Goal: Task Accomplishment & Management: Complete application form

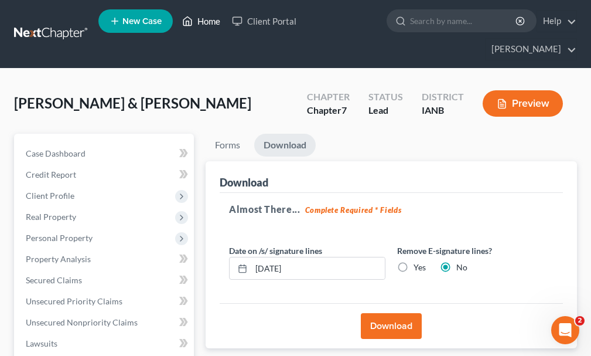
click at [210, 22] on link "Home" at bounding box center [201, 21] width 50 height 21
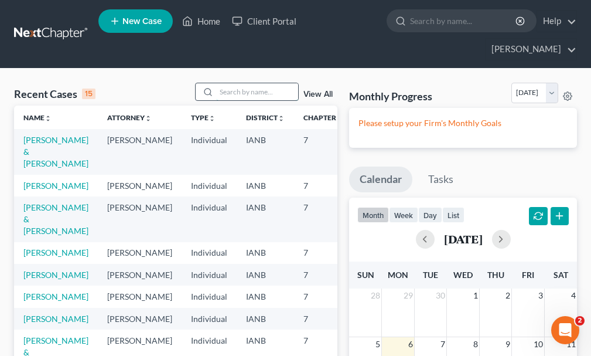
click at [235, 83] on input "search" at bounding box center [257, 91] width 82 height 17
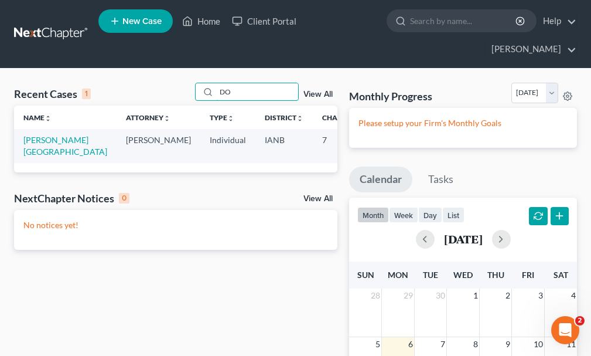
type input "D"
type input "[PERSON_NAME]"
click at [36, 135] on link "[PERSON_NAME][GEOGRAPHIC_DATA]" at bounding box center [65, 146] width 84 height 22
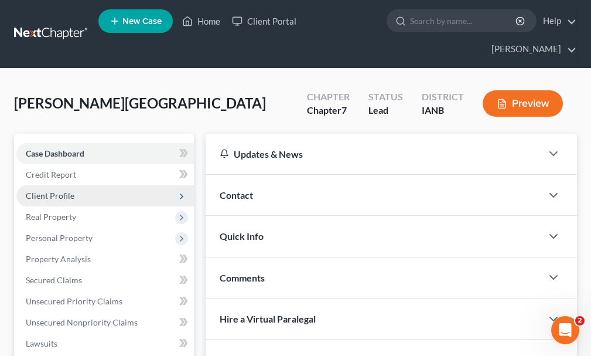
click at [40, 190] on span "Client Profile" at bounding box center [50, 195] width 49 height 10
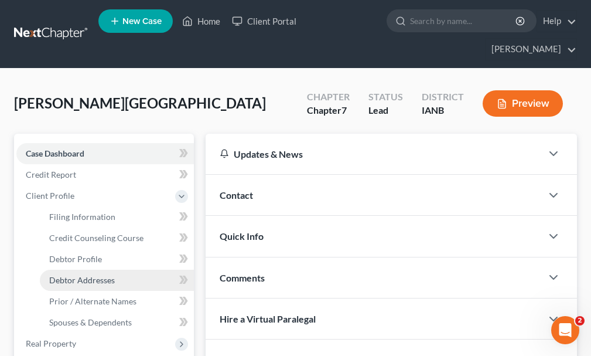
click at [80, 275] on span "Debtor Addresses" at bounding box center [82, 280] width 66 height 10
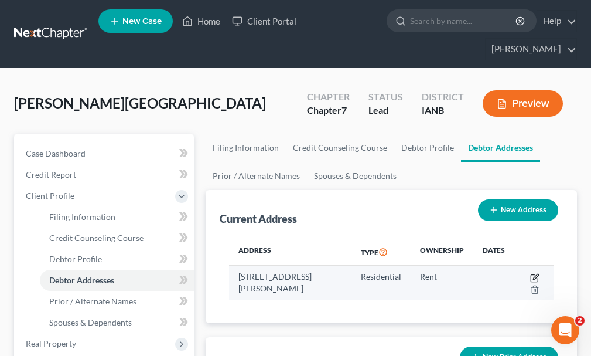
click at [534, 274] on icon "button" at bounding box center [535, 276] width 5 height 5
select select "16"
select select "0"
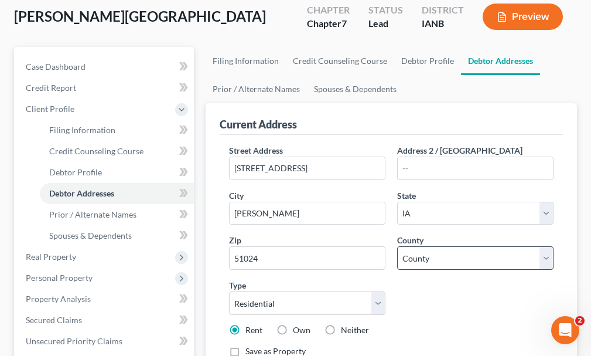
scroll to position [117, 0]
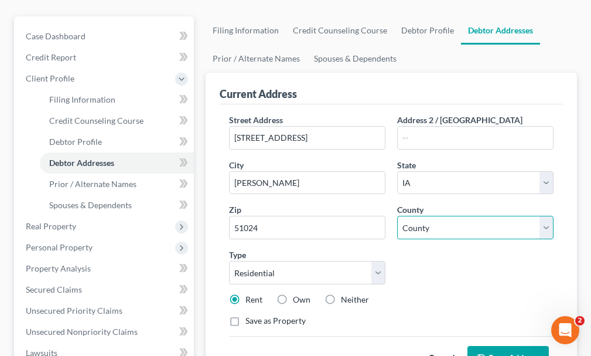
click at [492, 216] on select "County [GEOGRAPHIC_DATA] [GEOGRAPHIC_DATA] [GEOGRAPHIC_DATA] [GEOGRAPHIC_DATA] …" at bounding box center [475, 227] width 156 height 23
select select "74"
click at [397, 216] on select "County [GEOGRAPHIC_DATA] [GEOGRAPHIC_DATA] [GEOGRAPHIC_DATA] [GEOGRAPHIC_DATA] …" at bounding box center [475, 227] width 156 height 23
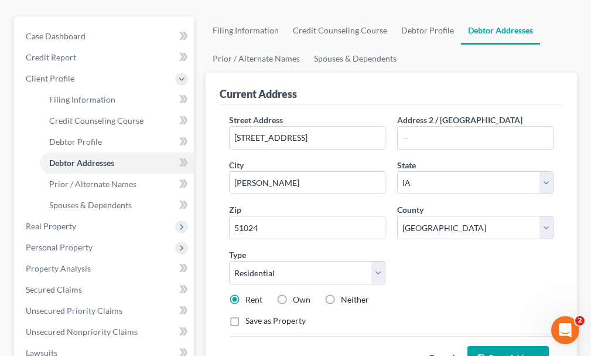
click at [498, 346] on button "Save Address" at bounding box center [508, 358] width 81 height 25
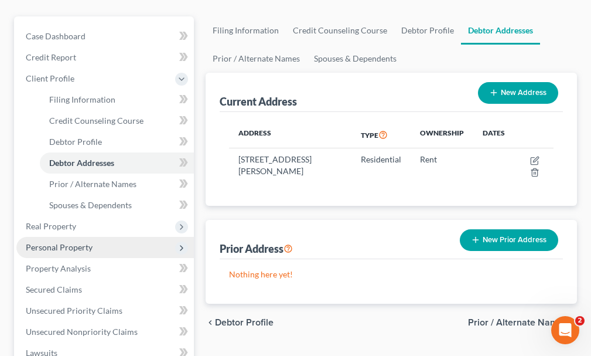
click at [59, 242] on span "Personal Property" at bounding box center [59, 247] width 67 height 10
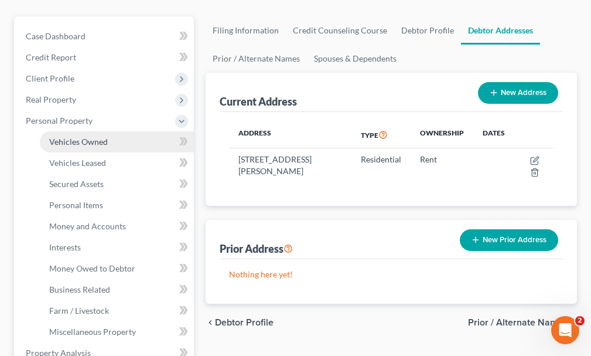
click at [78, 137] on span "Vehicles Owned" at bounding box center [78, 142] width 59 height 10
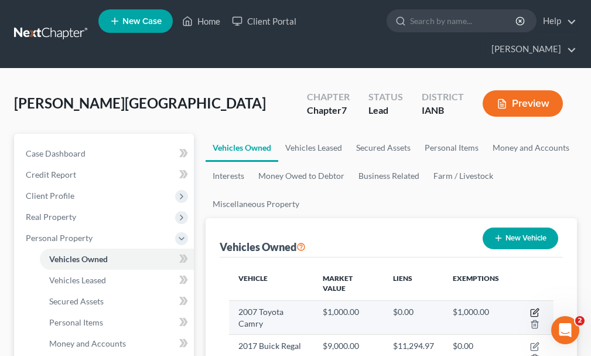
click at [536, 308] on icon "button" at bounding box center [534, 312] width 9 height 9
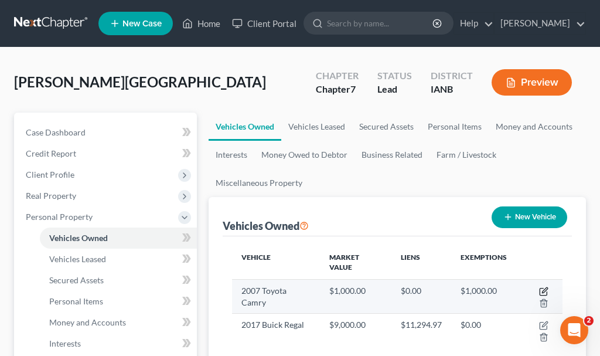
select select "0"
select select "19"
select select "0"
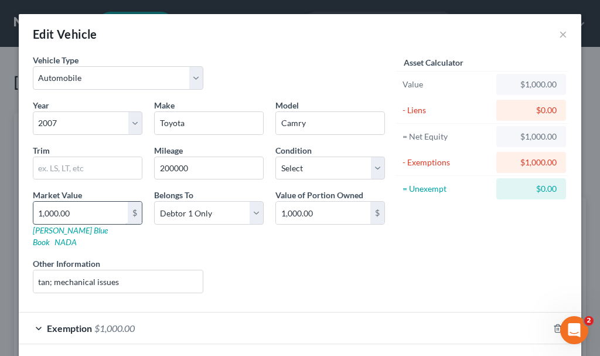
click at [80, 215] on input "1,000.00" at bounding box center [80, 213] width 94 height 22
type input "7"
type input "7.00"
type input "70"
type input "70.00"
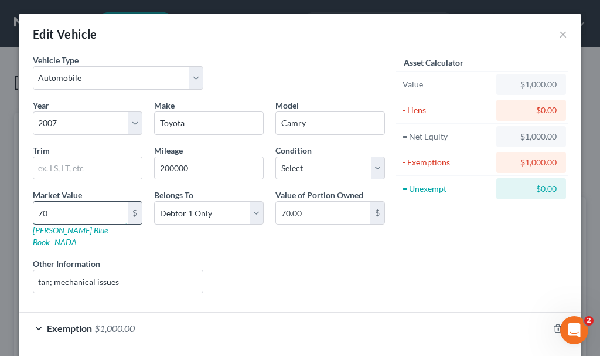
type input "700"
type input "700.00"
type input "700"
click at [114, 322] on span "$1,000.00" at bounding box center [114, 327] width 40 height 11
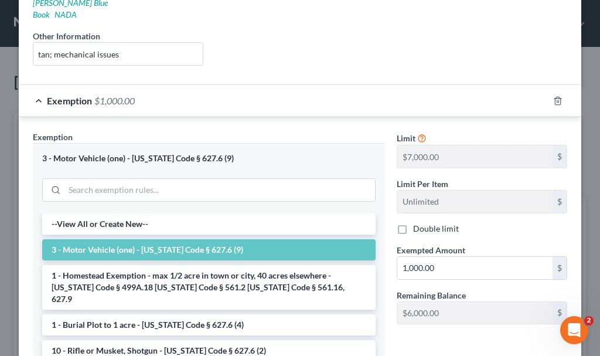
scroll to position [234, 0]
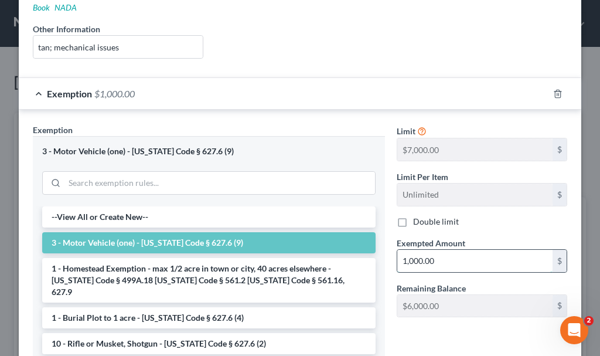
click at [438, 250] on input "1,000.00" at bounding box center [474, 261] width 155 height 22
type input "700"
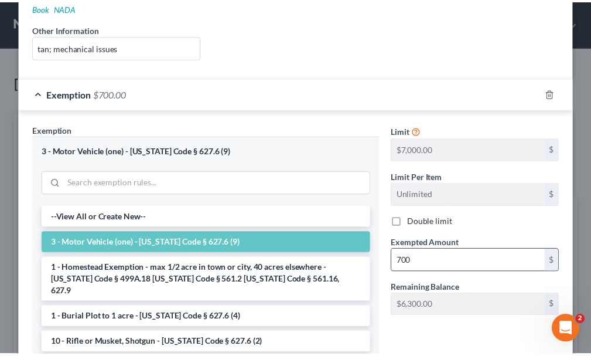
scroll to position [344, 0]
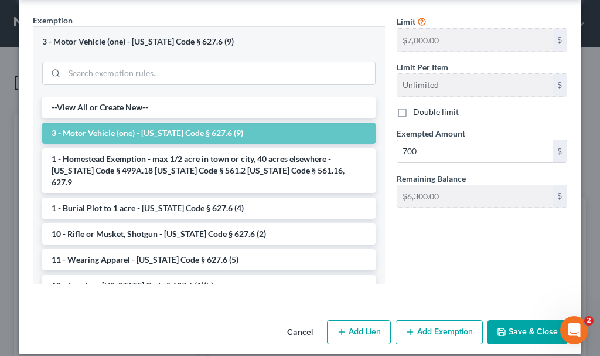
click at [516, 320] on button "Save & Close" at bounding box center [528, 332] width 80 height 25
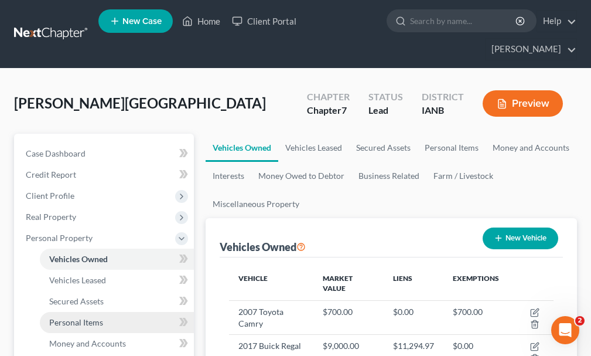
click at [57, 317] on span "Personal Items" at bounding box center [76, 322] width 54 height 10
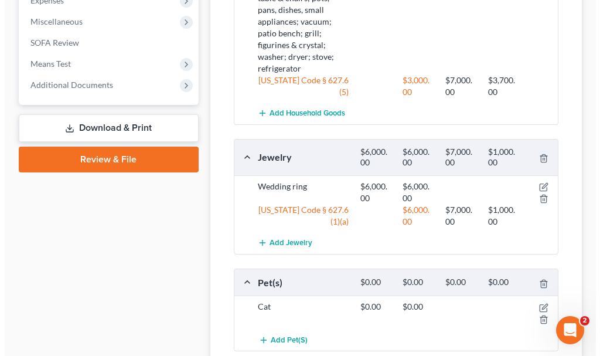
scroll to position [645, 0]
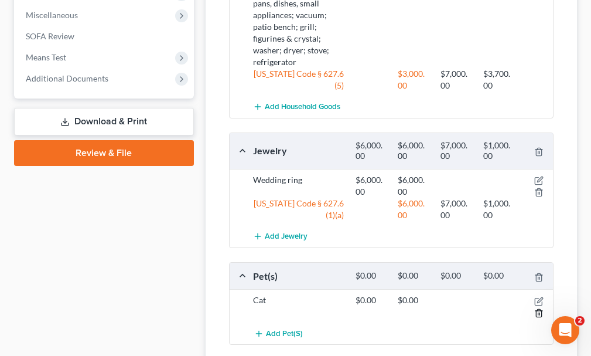
click at [539, 312] on line "button" at bounding box center [539, 313] width 0 height 2
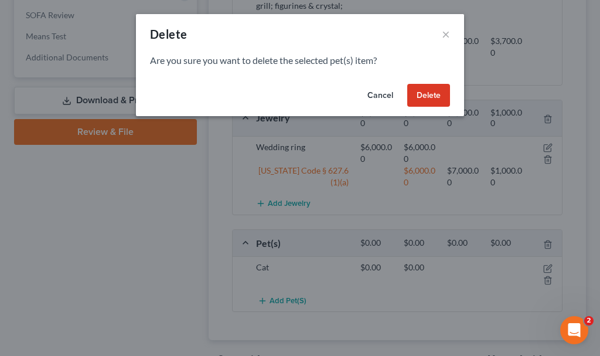
click at [435, 87] on button "Delete" at bounding box center [428, 95] width 43 height 23
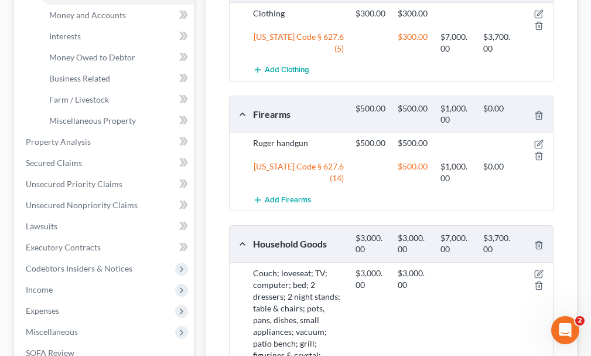
scroll to position [321, 0]
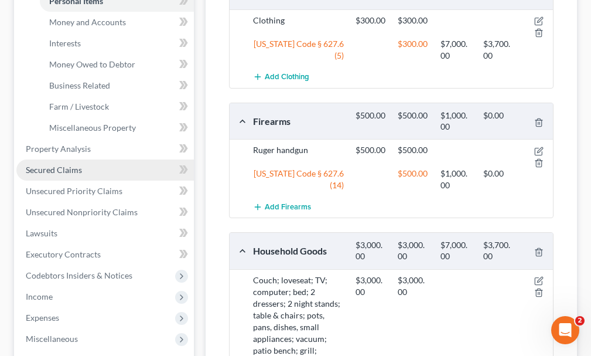
click at [60, 165] on span "Secured Claims" at bounding box center [54, 170] width 56 height 10
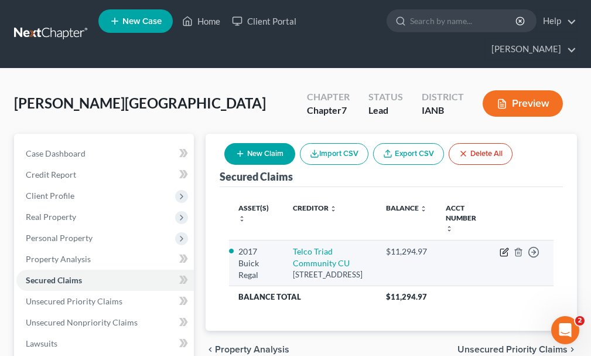
click at [505, 247] on icon "button" at bounding box center [504, 251] width 9 height 9
select select "16"
select select "2"
select select "3"
select select "0"
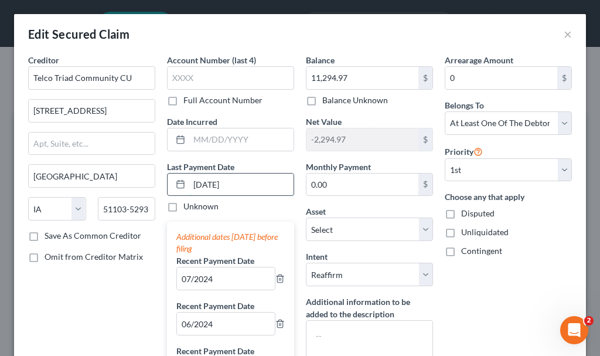
click at [253, 182] on input "[DATE]" at bounding box center [241, 184] width 104 height 22
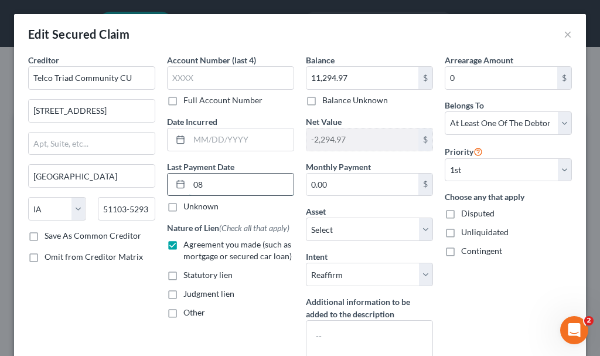
type input "0"
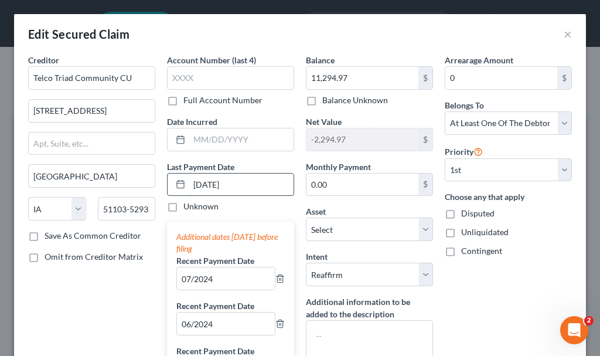
type input "[DATE]"
click at [224, 282] on input "07/2024" at bounding box center [226, 278] width 98 height 22
type input "0"
type input "09/2025"
drag, startPoint x: 163, startPoint y: 326, endPoint x: 153, endPoint y: 326, distance: 10.0
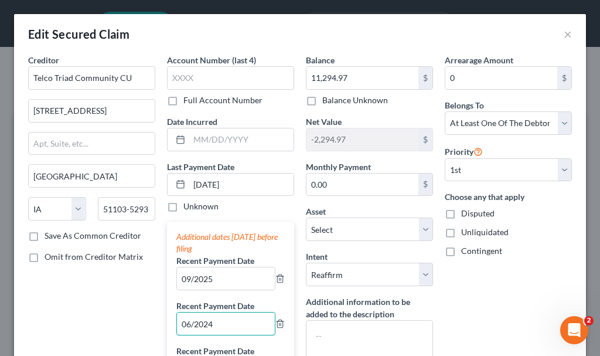
click at [153, 326] on div "Creditor * Telco Triad Community CU [STREET_ADDRESS] [GEOGRAPHIC_DATA] [US_STAT…" at bounding box center [300, 339] width 556 height 571
type input "08/2025"
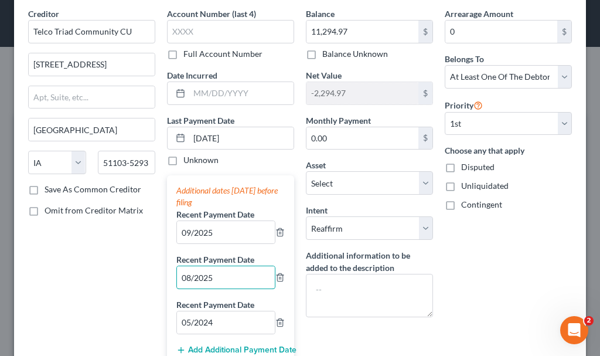
scroll to position [117, 0]
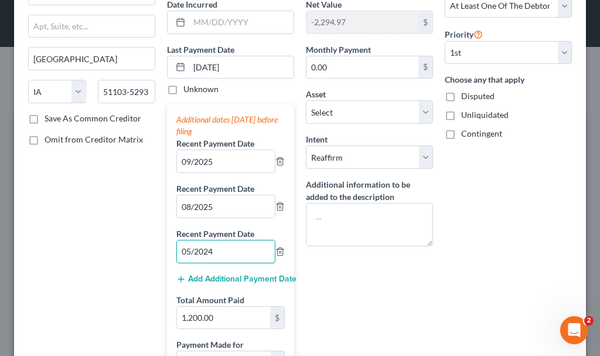
drag, startPoint x: 230, startPoint y: 254, endPoint x: 96, endPoint y: 254, distance: 134.2
click at [96, 254] on div "Creditor * Telco Triad Community CU [STREET_ADDRESS] [GEOGRAPHIC_DATA] [US_STAT…" at bounding box center [300, 222] width 556 height 571
type input "07/2025"
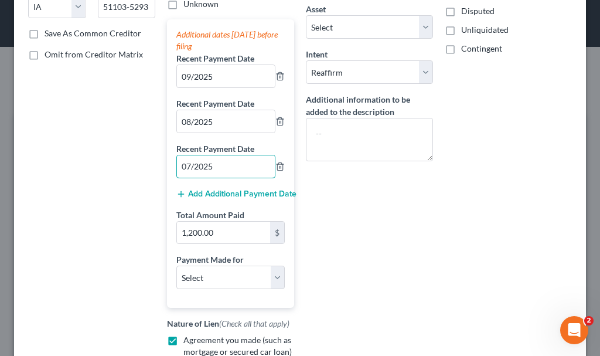
scroll to position [234, 0]
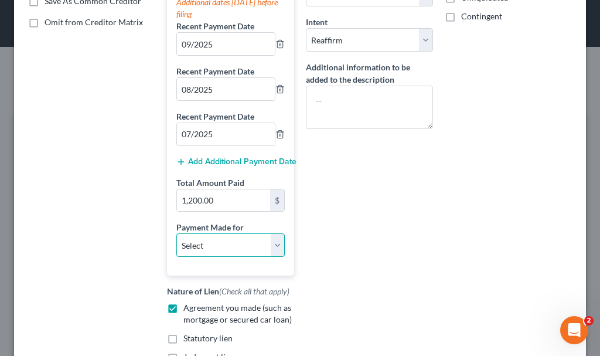
click at [227, 244] on select "Select Car Credit Card Loan Repayment Mortgage Other Suppliers Or Vendors" at bounding box center [230, 244] width 108 height 23
select select "0"
click at [176, 233] on select "Select Car Credit Card Loan Repayment Mortgage Other Suppliers Or Vendors" at bounding box center [230, 244] width 108 height 23
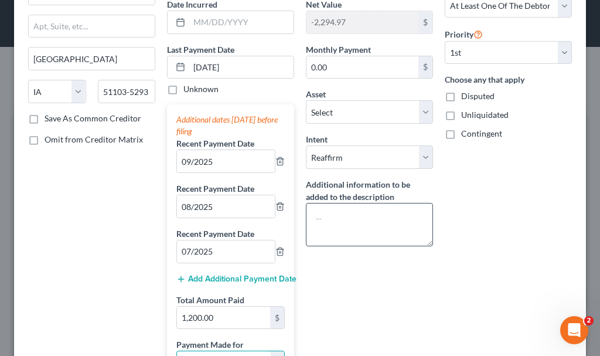
scroll to position [0, 0]
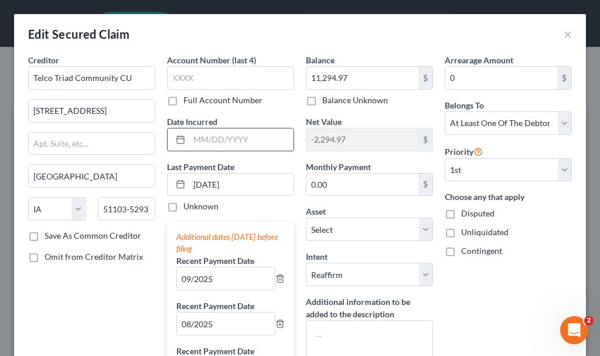
click at [225, 138] on input "text" at bounding box center [241, 139] width 104 height 22
type input "2017"
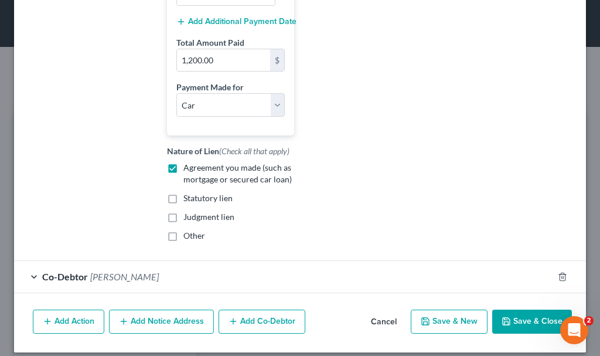
scroll to position [385, 0]
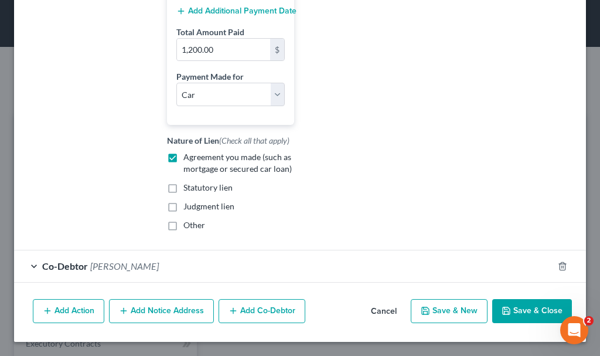
click at [516, 308] on button "Save & Close" at bounding box center [532, 311] width 80 height 25
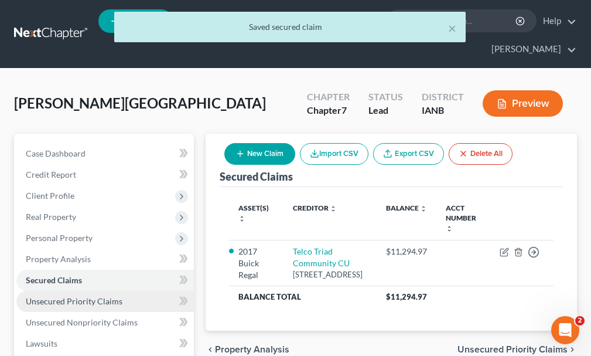
click at [52, 296] on span "Unsecured Priority Claims" at bounding box center [74, 301] width 97 height 10
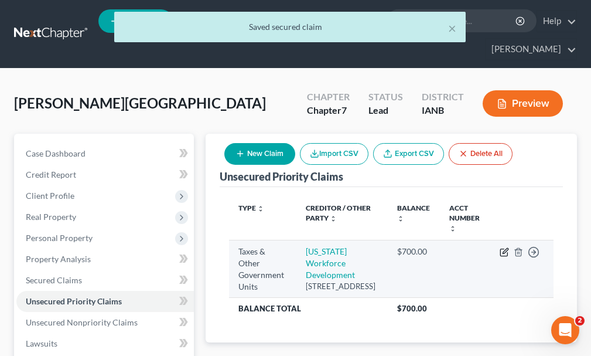
click at [503, 247] on icon "button" at bounding box center [504, 251] width 9 height 9
select select "2"
select select "16"
select select "0"
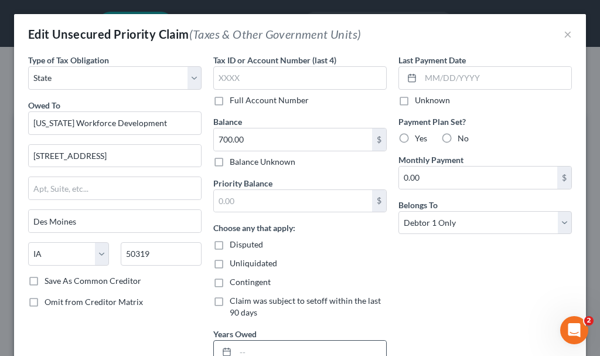
click at [291, 345] on input "text" at bounding box center [311, 352] width 151 height 22
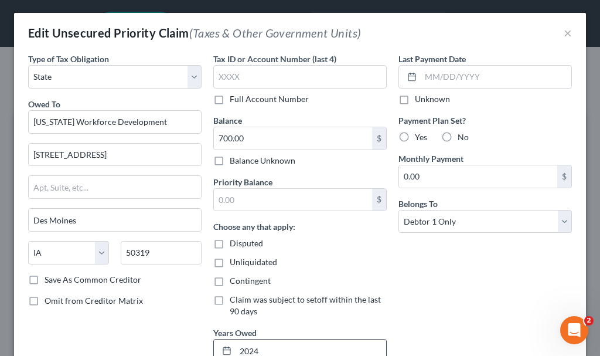
type input "2024"
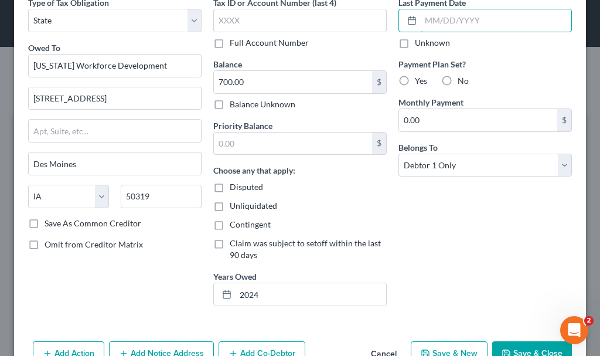
scroll to position [100, 0]
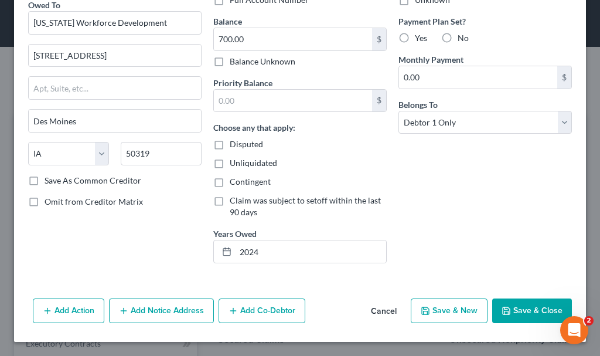
click at [504, 306] on button "Save & Close" at bounding box center [532, 310] width 80 height 25
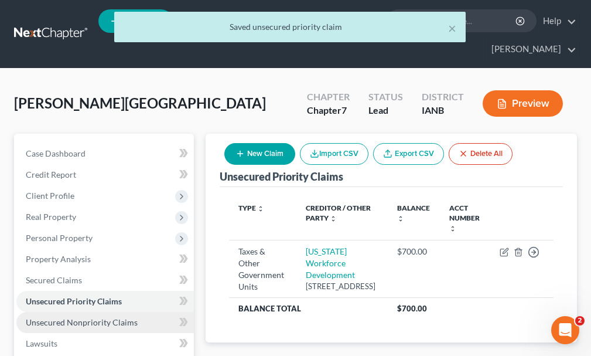
click at [38, 317] on span "Unsecured Nonpriority Claims" at bounding box center [82, 322] width 112 height 10
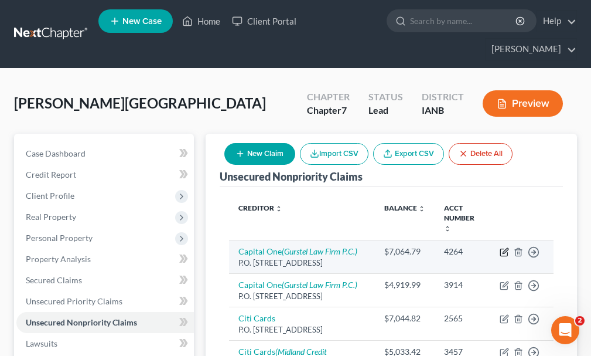
click at [503, 247] on icon "button" at bounding box center [504, 251] width 9 height 9
select select "46"
select select "2"
select select "0"
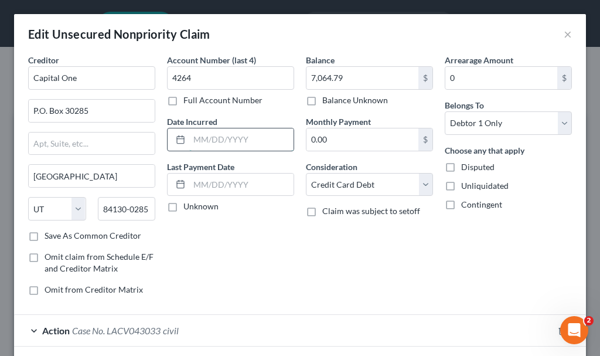
click at [221, 144] on input "text" at bounding box center [241, 139] width 104 height 22
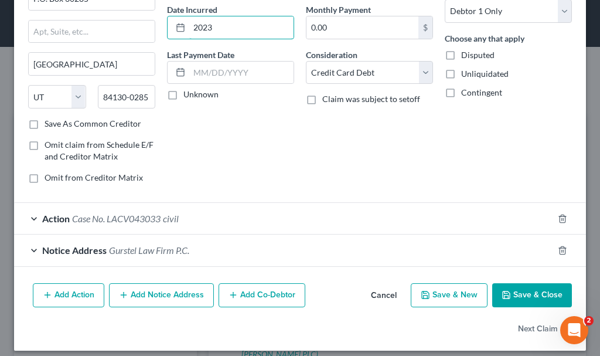
scroll to position [121, 0]
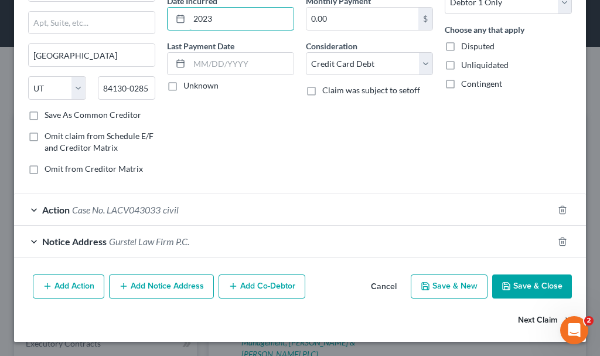
type input "2023"
click at [525, 320] on button "Next Claim" at bounding box center [545, 320] width 54 height 25
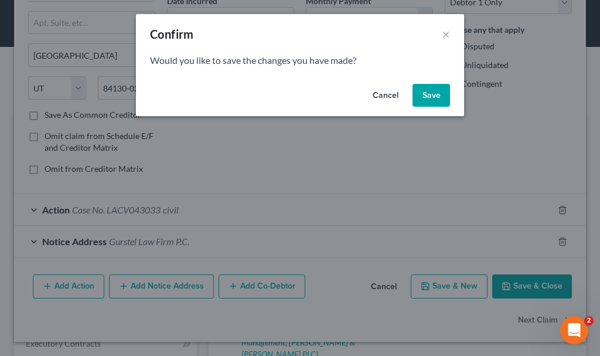
click at [427, 94] on button "Save" at bounding box center [432, 95] width 38 height 23
select select "46"
select select "2"
select select "0"
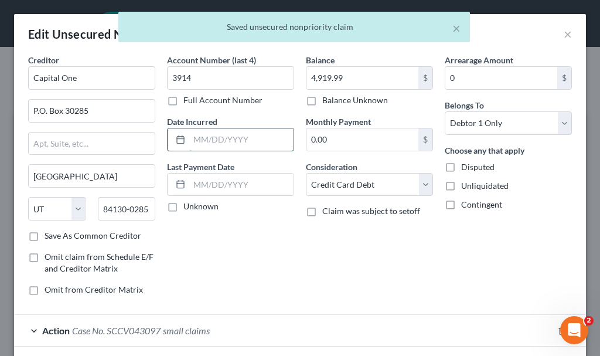
click at [237, 140] on input "text" at bounding box center [241, 139] width 104 height 22
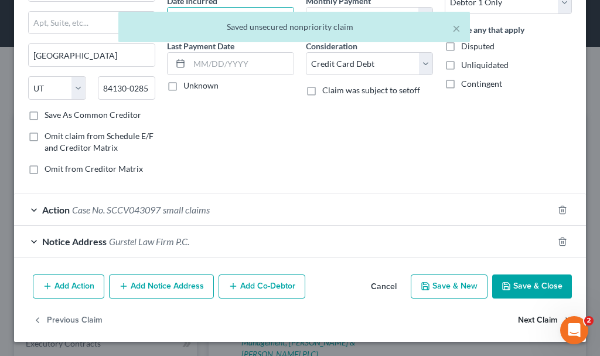
type input "2023"
click at [533, 318] on button "Next Claim" at bounding box center [545, 320] width 54 height 25
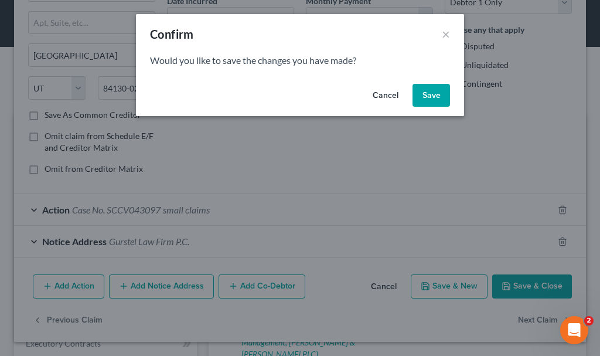
drag, startPoint x: 431, startPoint y: 91, endPoint x: 409, endPoint y: 93, distance: 22.3
click at [430, 91] on button "Save" at bounding box center [432, 95] width 38 height 23
select select "43"
select select "2"
select select "0"
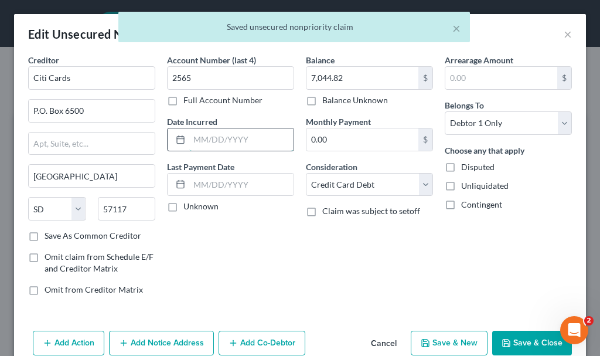
click at [214, 140] on input "text" at bounding box center [241, 139] width 104 height 22
type input "2023"
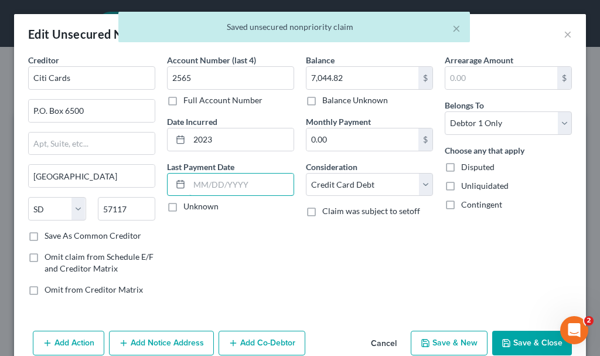
scroll to position [56, 0]
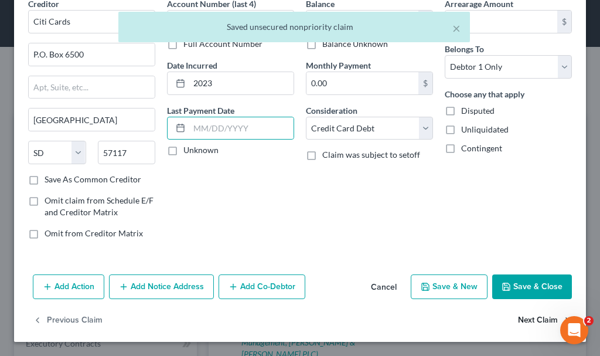
click at [530, 322] on button "Next Claim" at bounding box center [545, 320] width 54 height 25
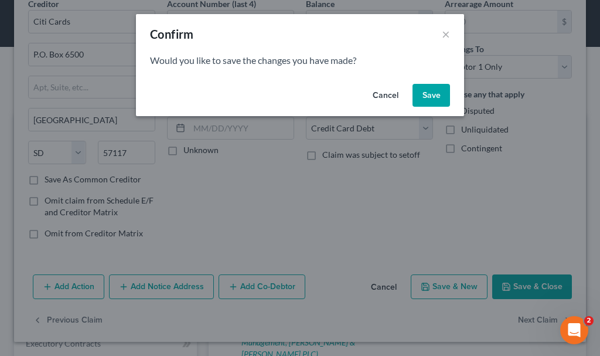
click at [427, 92] on button "Save" at bounding box center [432, 95] width 38 height 23
select select "43"
select select "2"
select select "0"
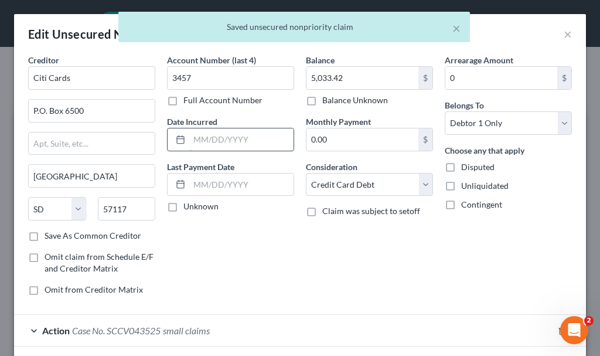
click at [233, 137] on input "text" at bounding box center [241, 139] width 104 height 22
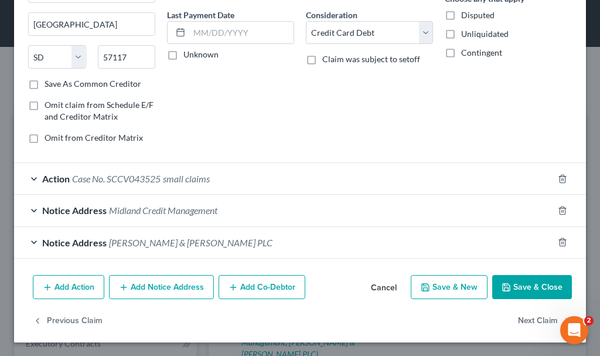
scroll to position [152, 0]
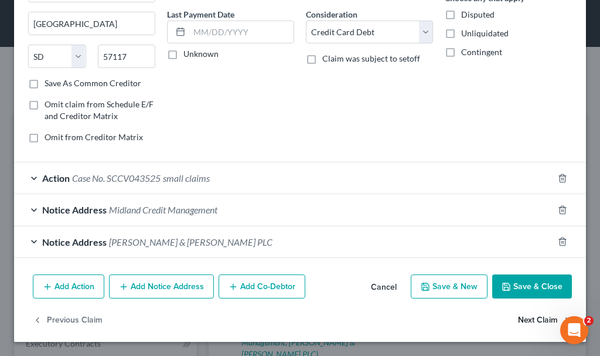
type input "2022"
click at [519, 319] on button "Next Claim" at bounding box center [545, 320] width 54 height 25
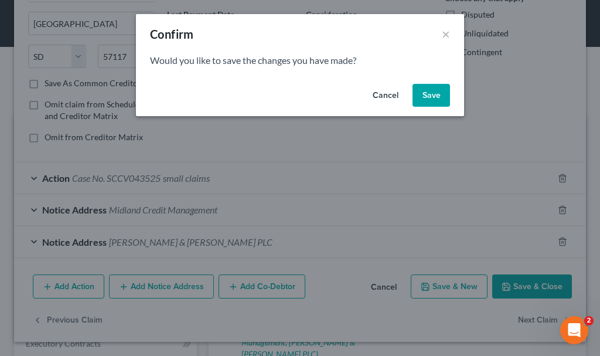
click at [421, 94] on button "Save" at bounding box center [432, 95] width 38 height 23
select select "16"
select select "9"
select select "0"
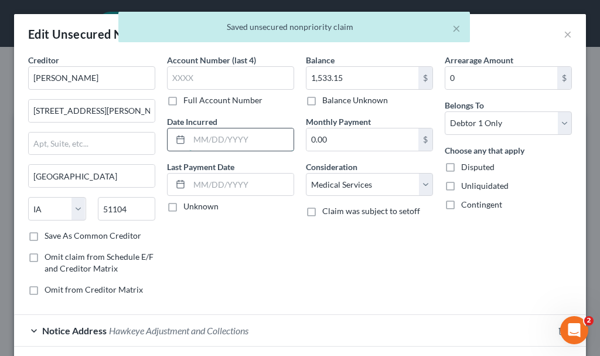
click at [243, 139] on input "text" at bounding box center [241, 139] width 104 height 22
type input "2024"
click at [367, 248] on div "Balance 1,533.15 $ Balance Unknown Balance Undetermined 1,533.15 $ Balance Unkn…" at bounding box center [369, 179] width 139 height 251
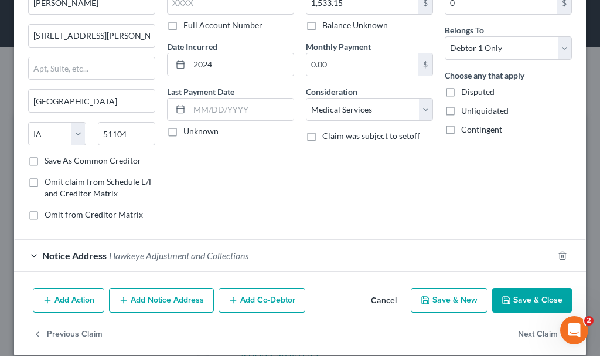
scroll to position [89, 0]
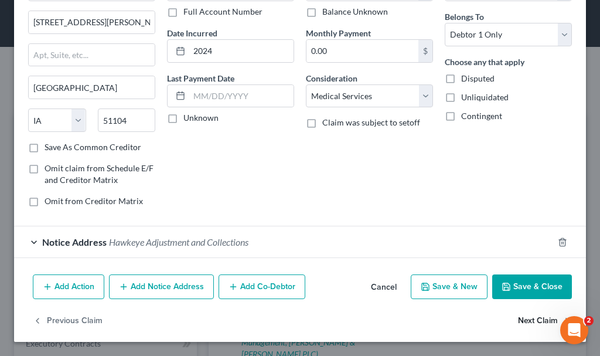
click at [519, 318] on button "Next Claim" at bounding box center [545, 320] width 54 height 25
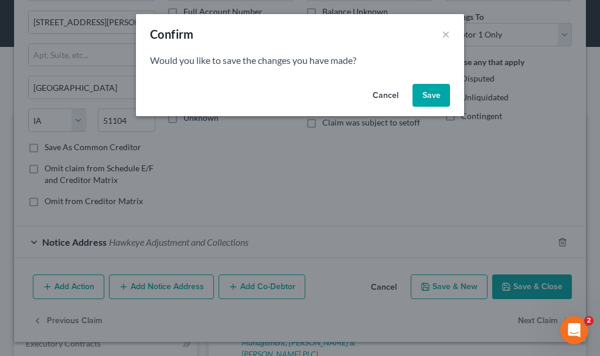
click at [432, 92] on button "Save" at bounding box center [432, 95] width 38 height 23
select select "16"
select select "9"
select select "0"
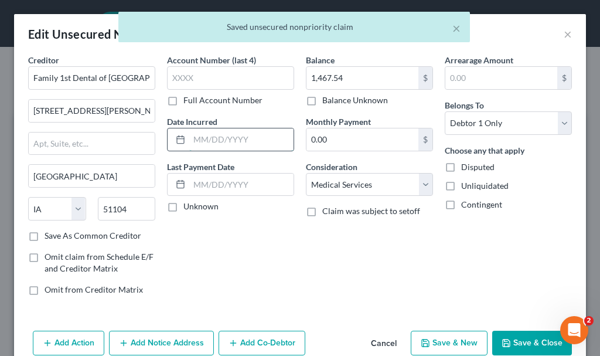
click at [227, 138] on input "text" at bounding box center [241, 139] width 104 height 22
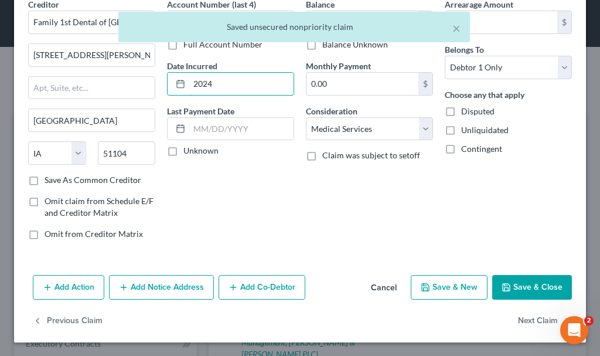
scroll to position [56, 0]
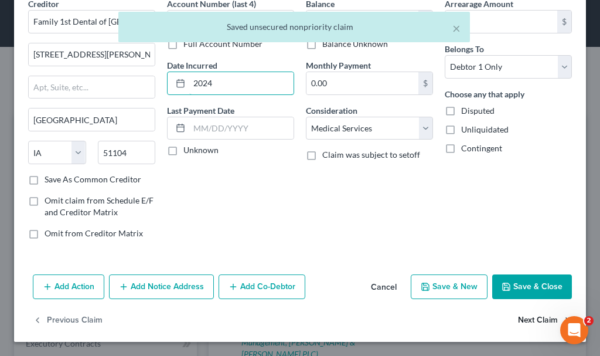
type input "2024"
click at [518, 318] on button "Next Claim" at bounding box center [545, 320] width 54 height 25
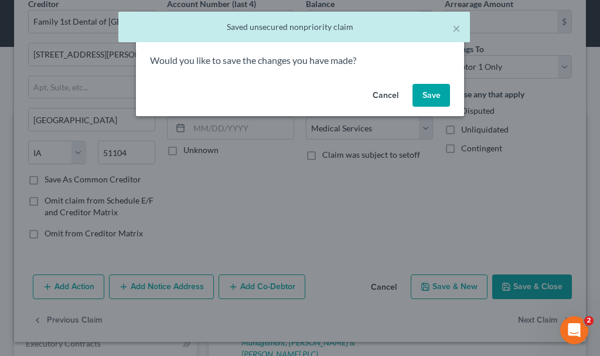
click at [429, 91] on button "Save" at bounding box center [432, 95] width 38 height 23
select select "30"
select select "2"
select select "0"
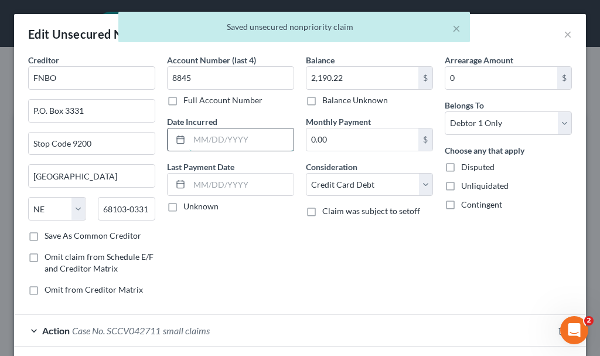
click at [237, 138] on input "text" at bounding box center [241, 139] width 104 height 22
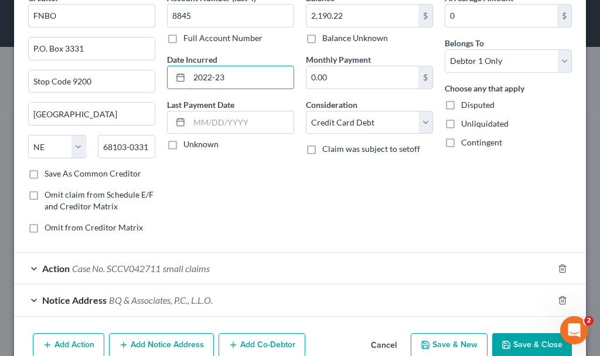
scroll to position [121, 0]
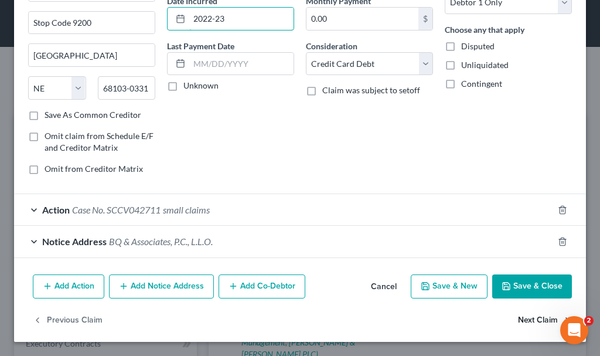
type input "2022-23"
click at [525, 321] on button "Next Claim" at bounding box center [545, 320] width 54 height 25
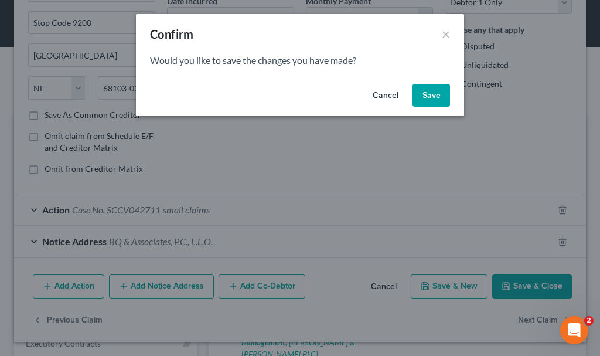
click at [430, 91] on button "Save" at bounding box center [432, 95] width 38 height 23
select select "16"
select select "9"
select select "0"
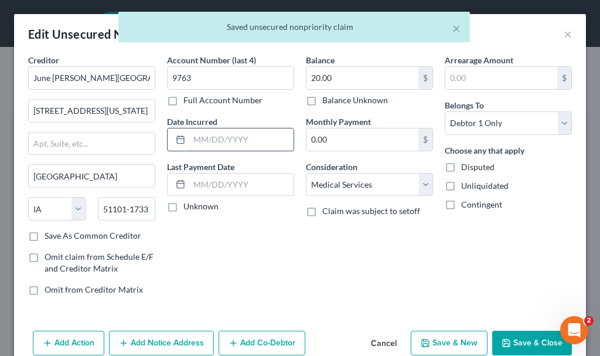
click at [243, 134] on input "text" at bounding box center [241, 139] width 104 height 22
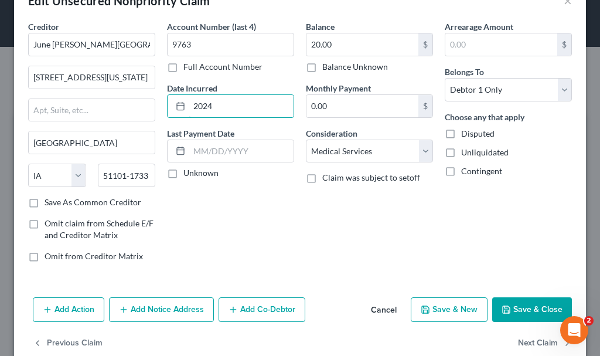
scroll to position [56, 0]
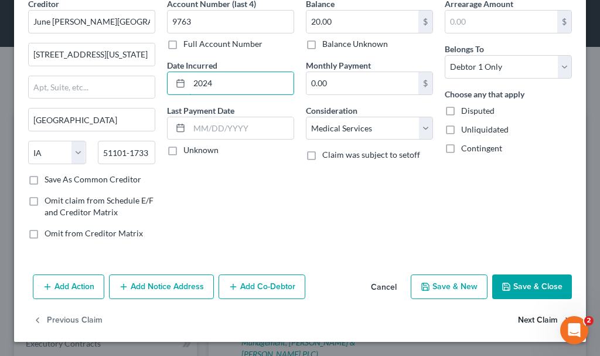
type input "2024"
click at [523, 321] on button "Next Claim" at bounding box center [545, 320] width 54 height 25
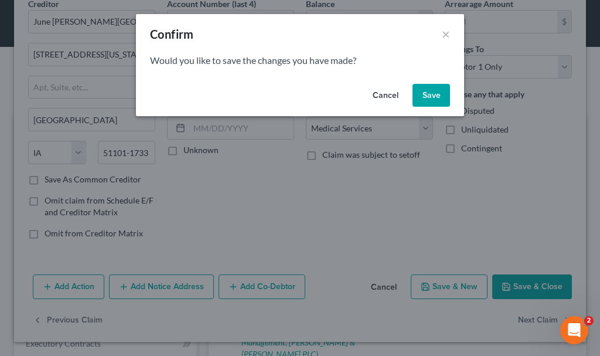
click at [434, 91] on button "Save" at bounding box center [432, 95] width 38 height 23
select select "39"
select select "17"
select select "0"
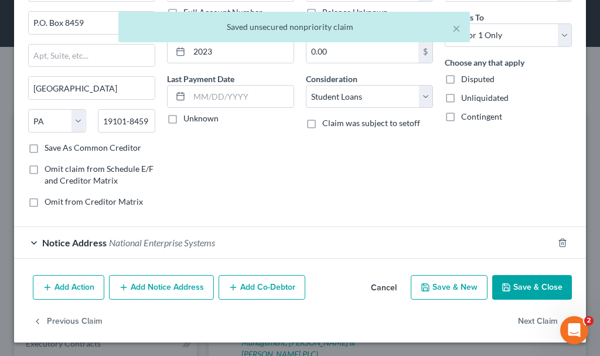
scroll to position [89, 0]
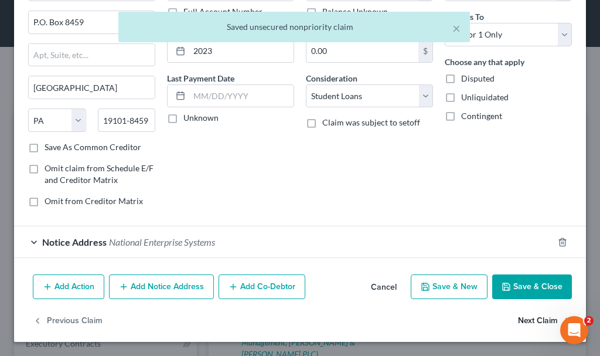
click at [523, 321] on button "Next Claim" at bounding box center [545, 320] width 54 height 25
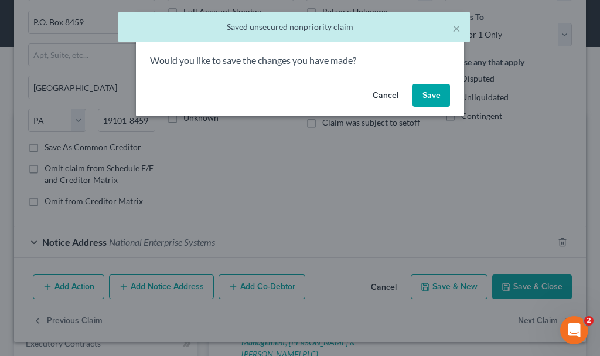
click at [436, 94] on button "Save" at bounding box center [432, 95] width 38 height 23
select select "16"
select select "10"
select select "0"
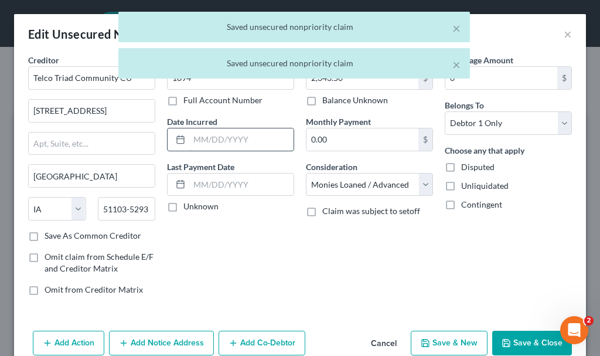
click at [240, 138] on input "text" at bounding box center [241, 139] width 104 height 22
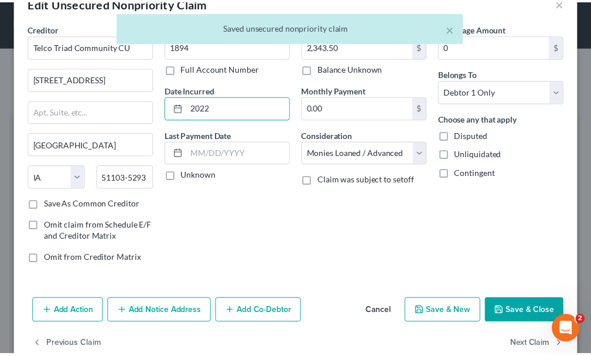
scroll to position [56, 0]
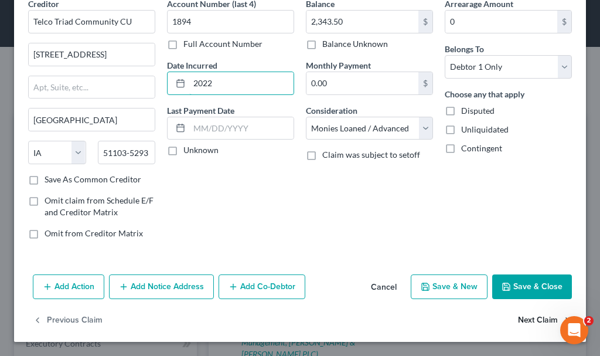
type input "2022"
click at [519, 317] on button "Next Claim" at bounding box center [545, 320] width 54 height 25
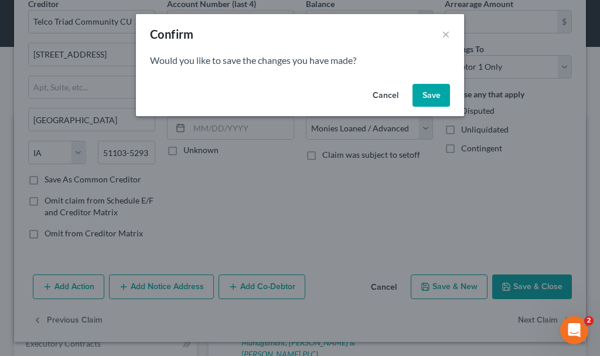
click at [430, 93] on button "Save" at bounding box center [432, 95] width 38 height 23
select select "16"
select select "9"
select select "0"
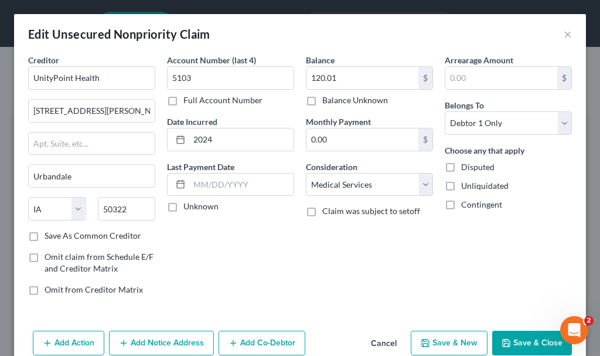
click at [514, 343] on button "Save & Close" at bounding box center [532, 343] width 80 height 25
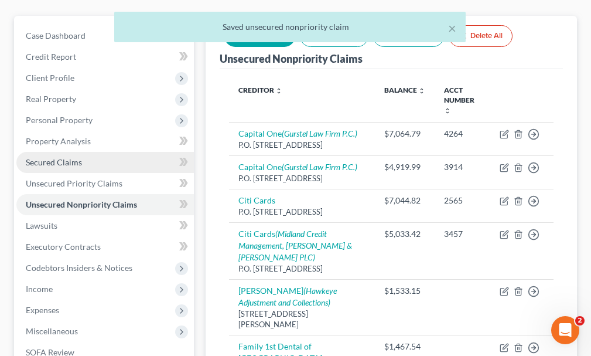
scroll to position [117, 0]
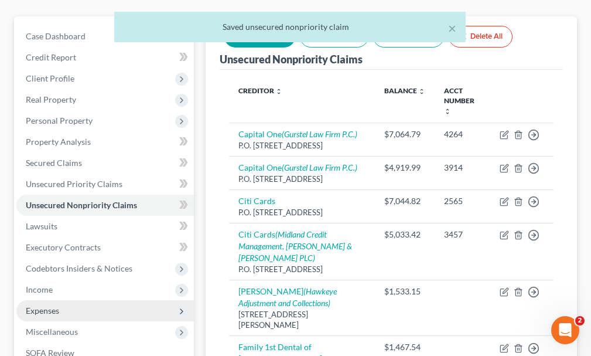
click at [38, 305] on span "Expenses" at bounding box center [42, 310] width 33 height 10
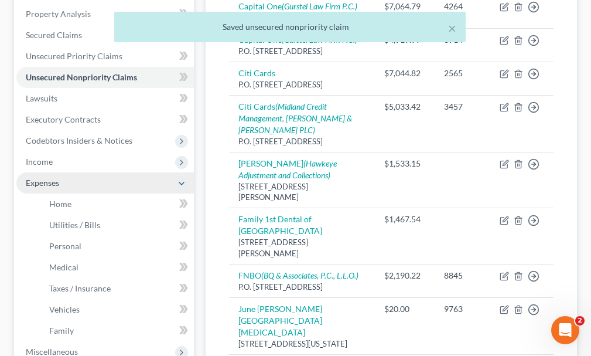
scroll to position [234, 0]
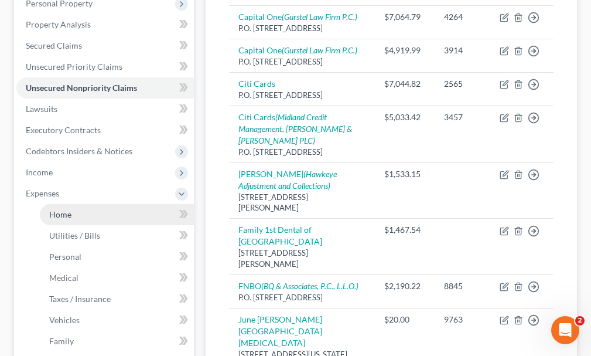
click at [54, 209] on span "Home" at bounding box center [60, 214] width 22 height 10
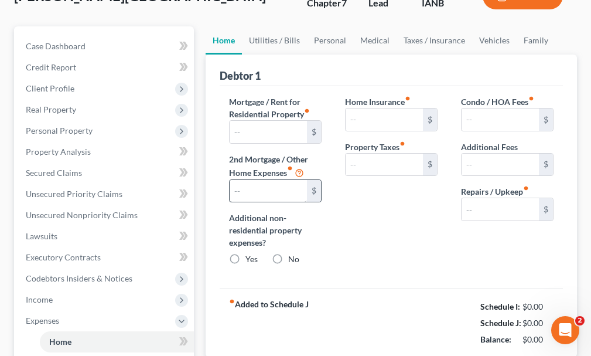
type input "1,100.00"
type input "0.00"
radio input "true"
type input "20.00"
type input "0.00"
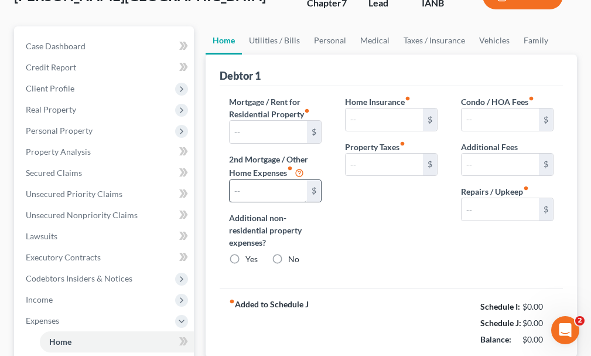
type input "0.00"
type input "200.00"
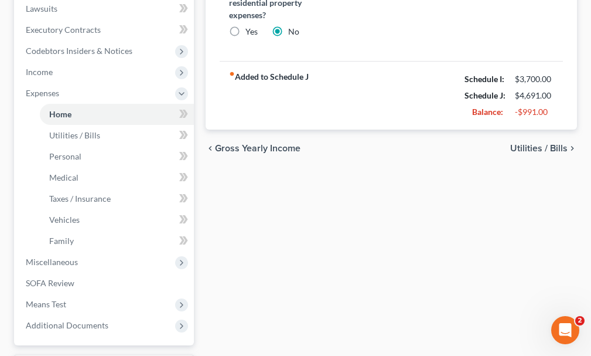
scroll to position [352, 0]
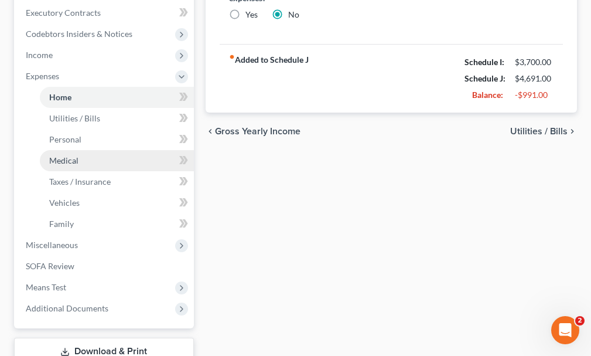
click at [62, 155] on span "Medical" at bounding box center [63, 160] width 29 height 10
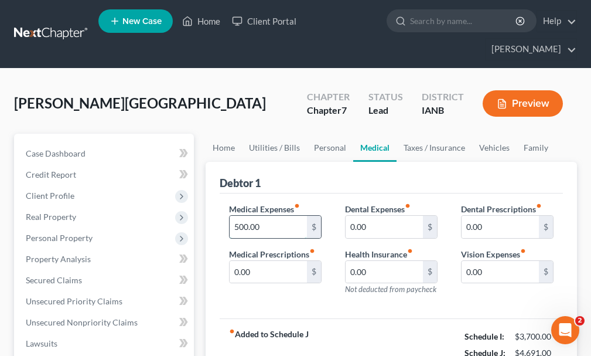
click at [271, 216] on input "500.00" at bounding box center [268, 227] width 77 height 22
type input "100.00"
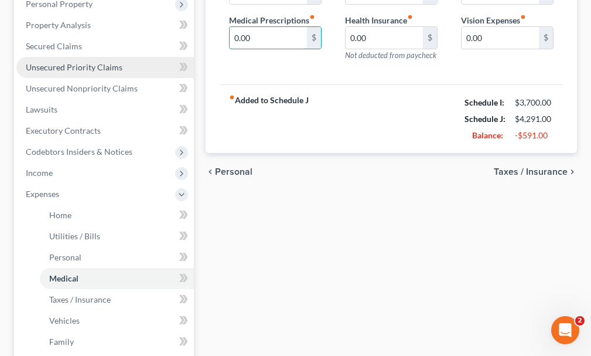
scroll to position [234, 0]
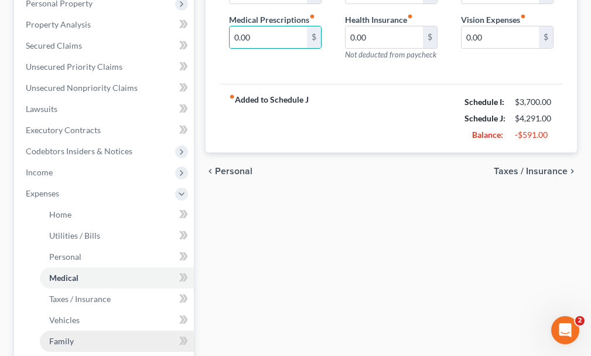
click at [60, 336] on span "Family" at bounding box center [61, 341] width 25 height 10
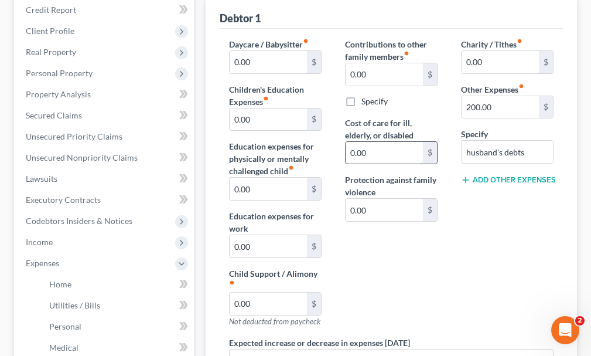
scroll to position [176, 0]
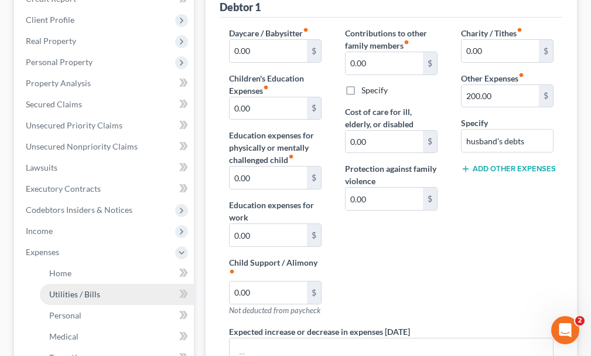
click at [69, 289] on span "Utilities / Bills" at bounding box center [74, 294] width 51 height 10
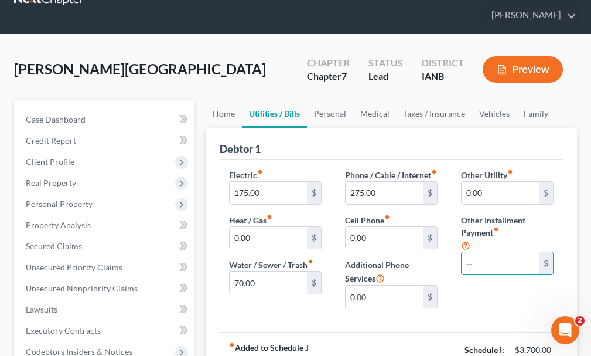
scroll to position [117, 0]
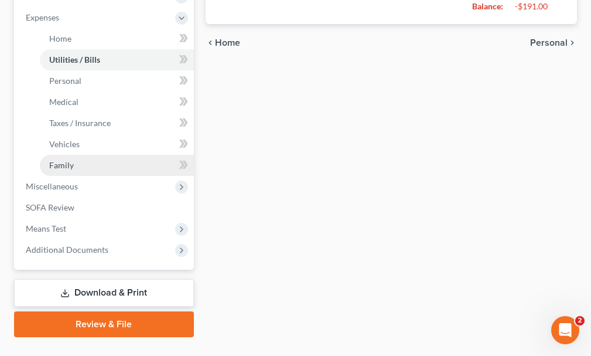
click at [62, 160] on span "Family" at bounding box center [61, 165] width 25 height 10
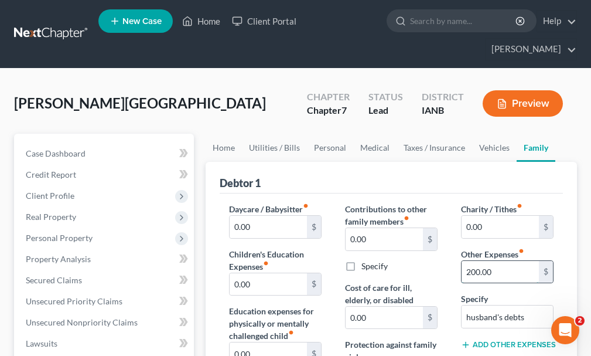
click at [506, 261] on input "200.00" at bounding box center [500, 272] width 77 height 22
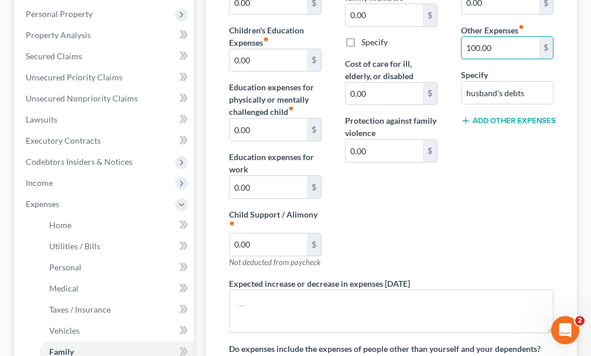
scroll to position [239, 0]
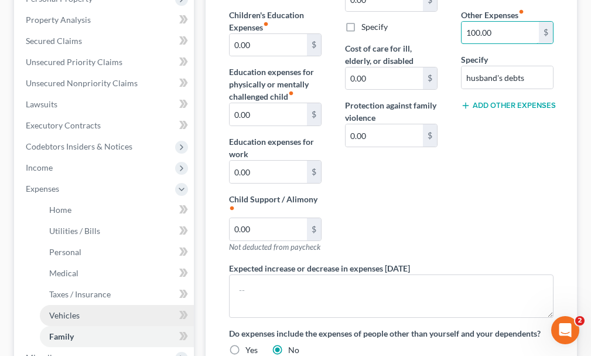
type input "100.00"
click at [57, 310] on span "Vehicles" at bounding box center [64, 315] width 30 height 10
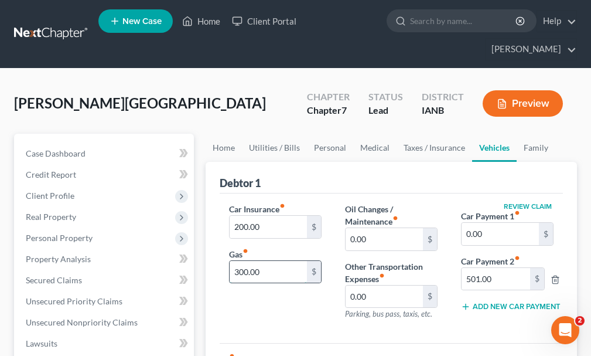
click at [284, 261] on input "300.00" at bounding box center [268, 272] width 77 height 22
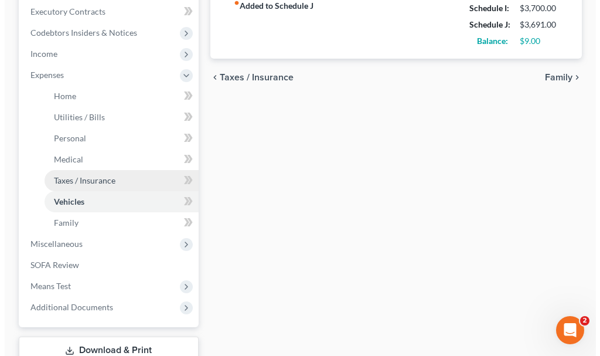
scroll to position [415, 0]
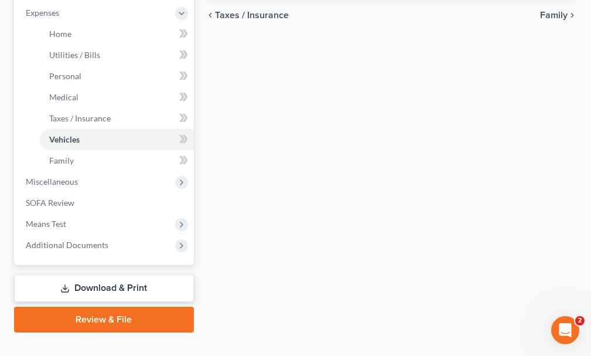
type input "200.00"
click at [108, 274] on link "Download & Print" at bounding box center [104, 288] width 180 height 28
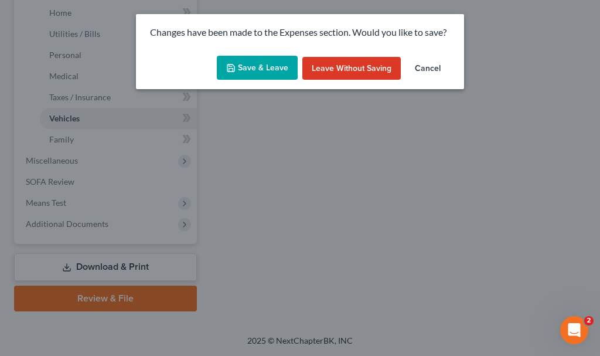
click at [241, 63] on button "Save & Leave" at bounding box center [257, 68] width 81 height 25
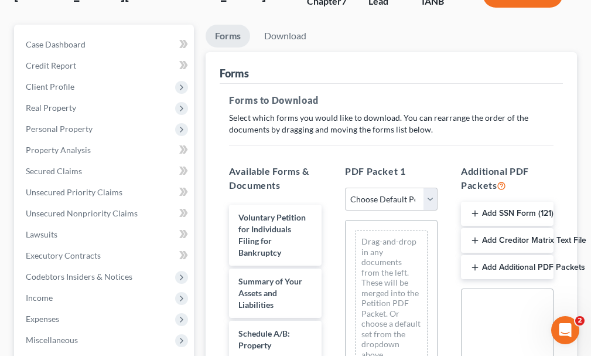
scroll to position [117, 0]
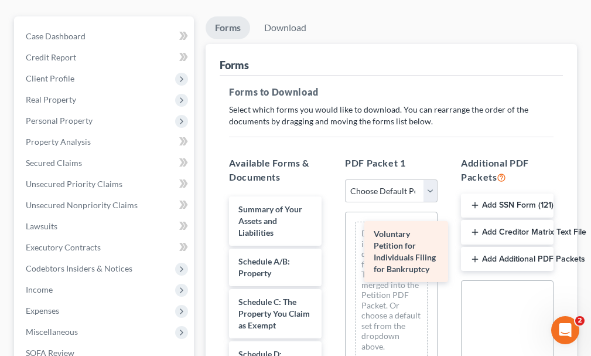
drag, startPoint x: 254, startPoint y: 195, endPoint x: 390, endPoint y: 241, distance: 142.9
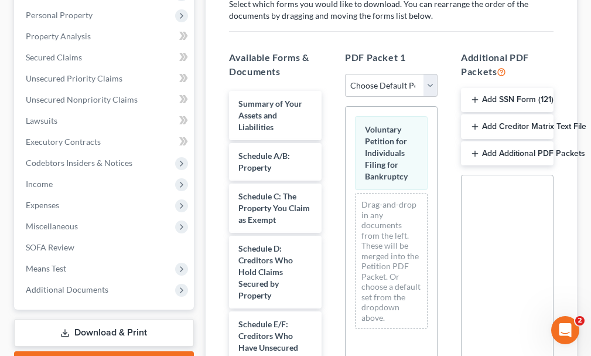
scroll to position [234, 0]
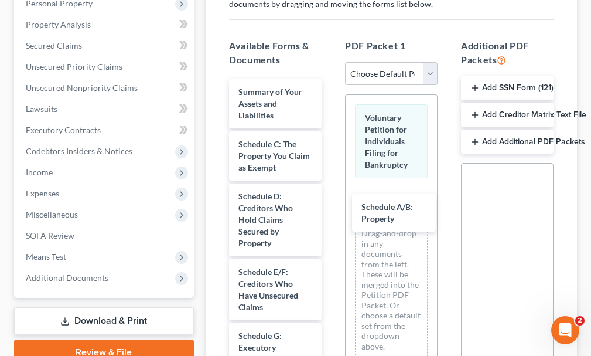
drag, startPoint x: 259, startPoint y: 127, endPoint x: 369, endPoint y: 190, distance: 126.9
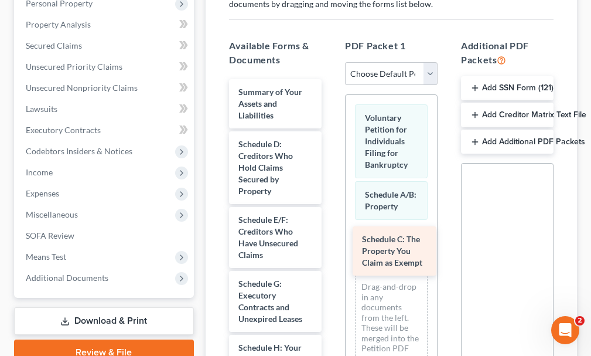
drag, startPoint x: 273, startPoint y: 126, endPoint x: 409, endPoint y: 244, distance: 180.3
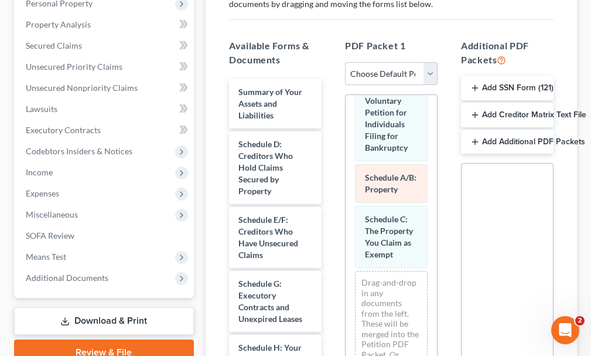
scroll to position [51, 0]
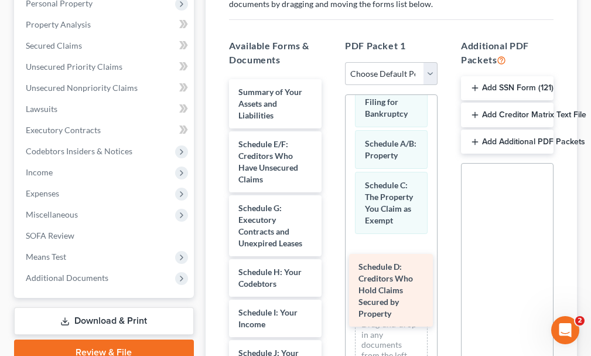
drag, startPoint x: 254, startPoint y: 138, endPoint x: 381, endPoint y: 273, distance: 184.5
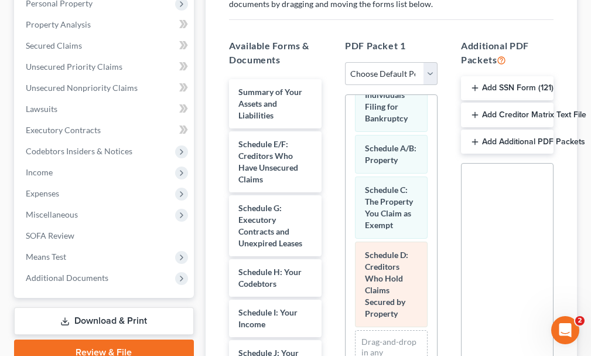
scroll to position [81, 0]
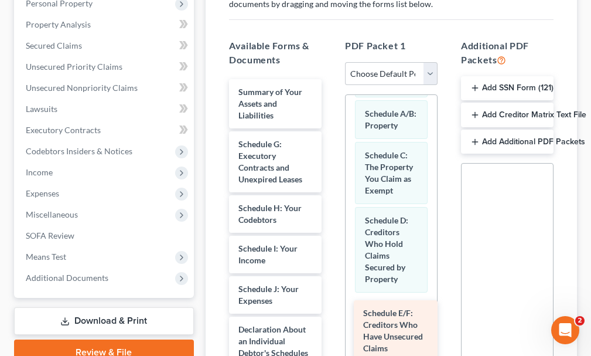
drag, startPoint x: 254, startPoint y: 130, endPoint x: 380, endPoint y: 302, distance: 213.4
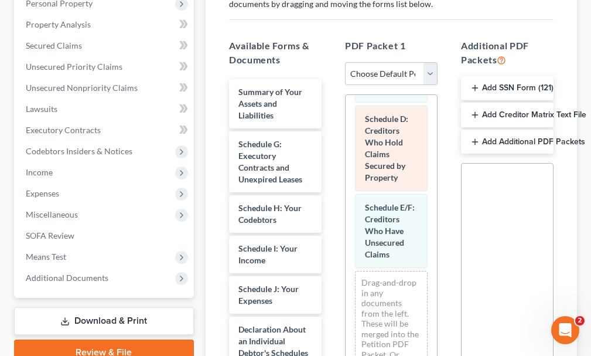
scroll to position [228, 0]
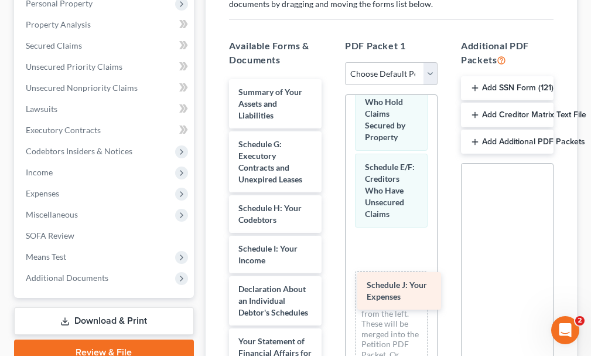
drag, startPoint x: 257, startPoint y: 271, endPoint x: 386, endPoint y: 287, distance: 129.8
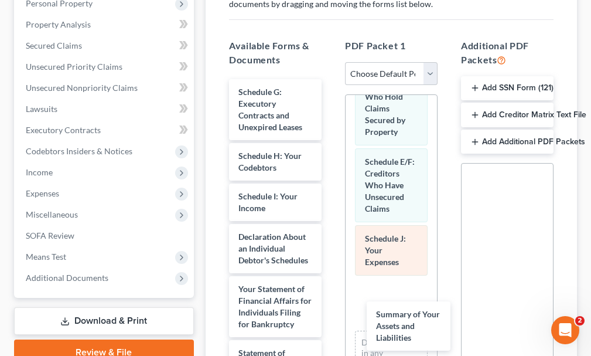
drag, startPoint x: 245, startPoint y: 77, endPoint x: 379, endPoint y: 282, distance: 244.3
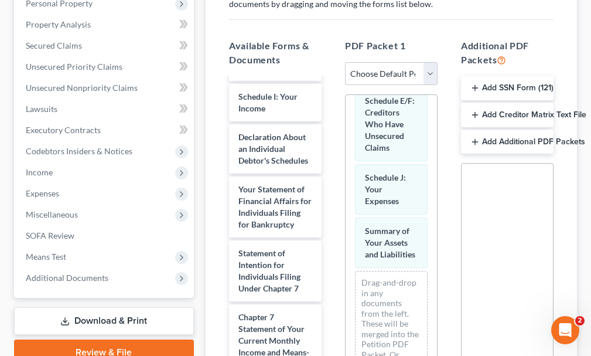
scroll to position [123, 0]
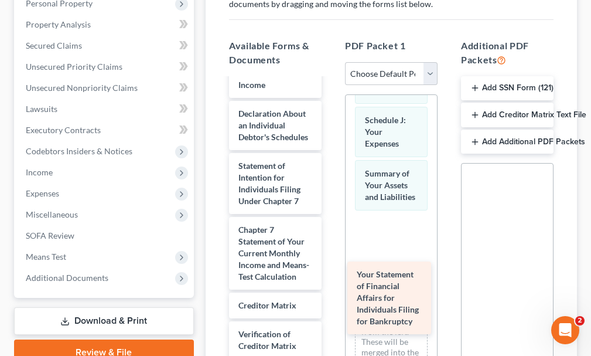
drag, startPoint x: 263, startPoint y: 175, endPoint x: 381, endPoint y: 281, distance: 159.0
click at [331, 281] on div "Your Statement of Financial Affairs for Individuals Filing for Bankruptcy Sched…" at bounding box center [275, 221] width 111 height 530
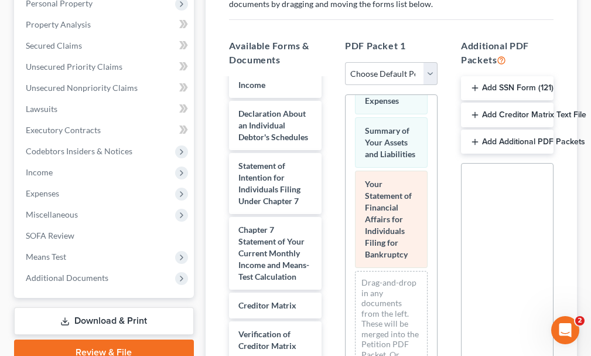
scroll to position [447, 0]
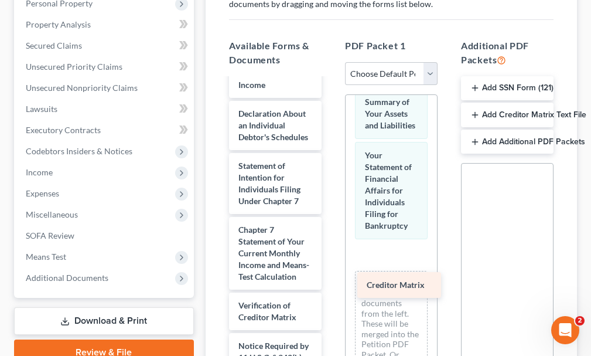
drag, startPoint x: 248, startPoint y: 318, endPoint x: 377, endPoint y: 278, distance: 135.0
click at [331, 278] on div "Creditor Matrix Schedule G: Executory Contracts and Unexpired Leases Schedule H…" at bounding box center [275, 207] width 111 height 502
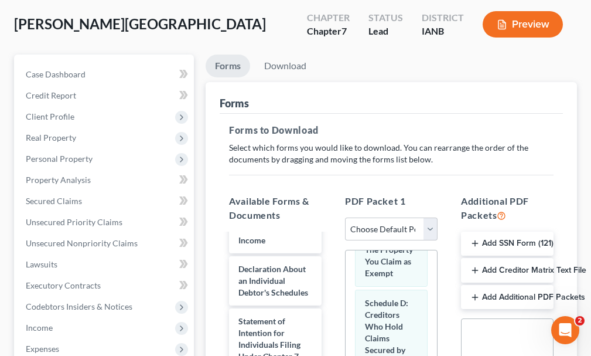
scroll to position [59, 0]
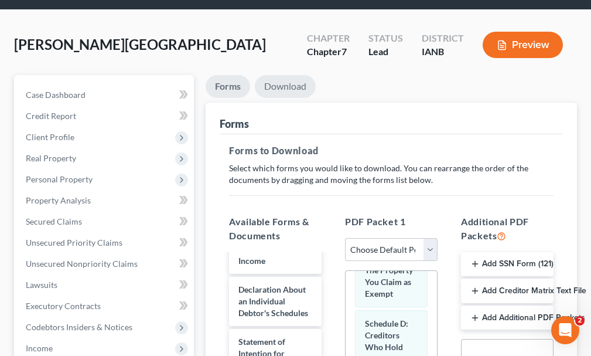
click at [288, 75] on link "Download" at bounding box center [285, 86] width 61 height 23
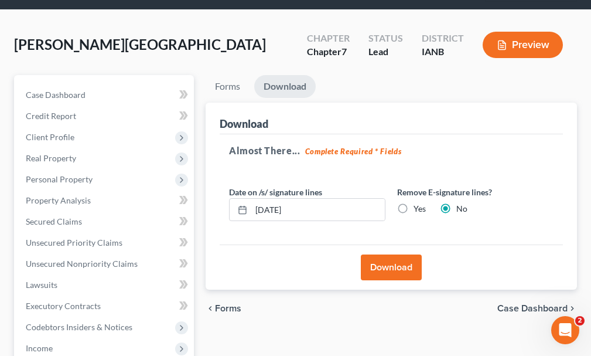
click at [386, 254] on button "Download" at bounding box center [391, 267] width 61 height 26
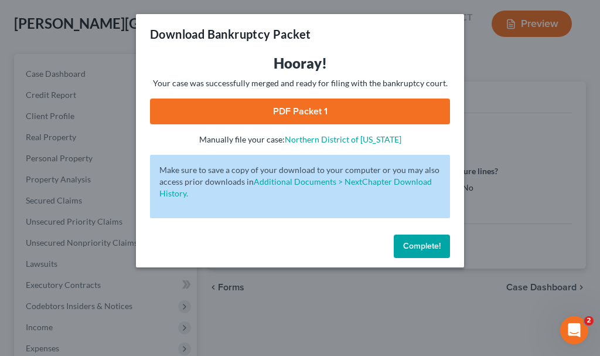
click at [267, 108] on link "PDF Packet 1" at bounding box center [300, 111] width 300 height 26
click at [413, 246] on span "Complete!" at bounding box center [422, 246] width 38 height 10
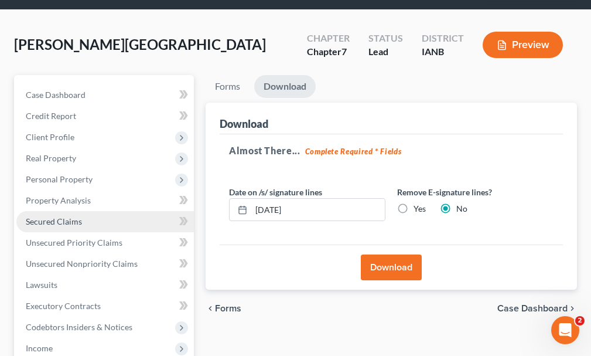
click at [58, 216] on span "Secured Claims" at bounding box center [54, 221] width 56 height 10
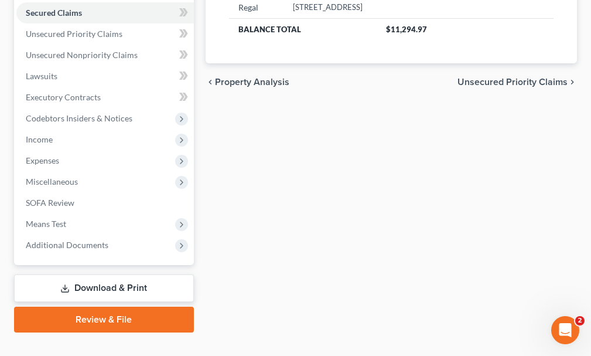
click at [97, 274] on link "Download & Print" at bounding box center [104, 288] width 180 height 28
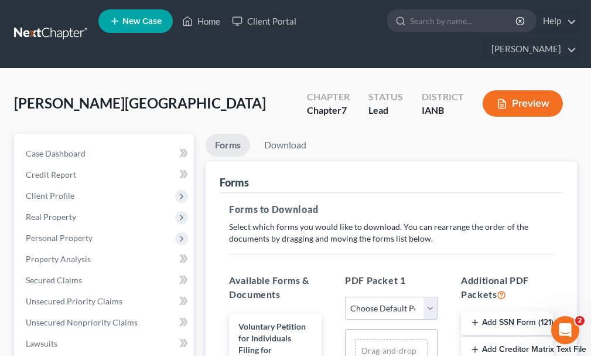
click at [502, 337] on button "Add Creditor Matrix Text File" at bounding box center [507, 349] width 93 height 25
click at [285, 134] on link "Download" at bounding box center [285, 145] width 61 height 23
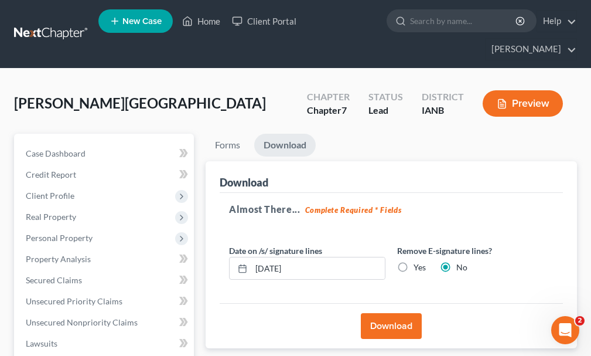
click at [379, 313] on button "Download" at bounding box center [391, 326] width 61 height 26
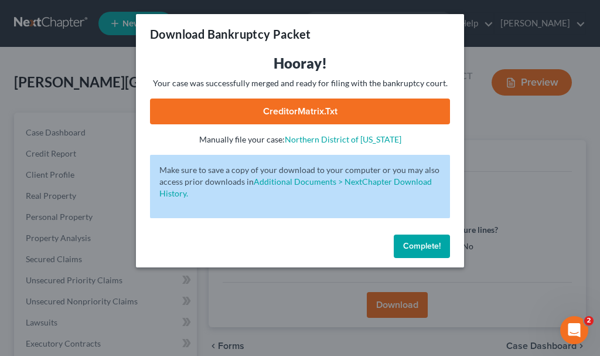
click at [250, 108] on link "CreditorMatrix.txt" at bounding box center [300, 111] width 300 height 26
click at [411, 243] on span "Complete!" at bounding box center [422, 246] width 38 height 10
